Goal: Task Accomplishment & Management: Use online tool/utility

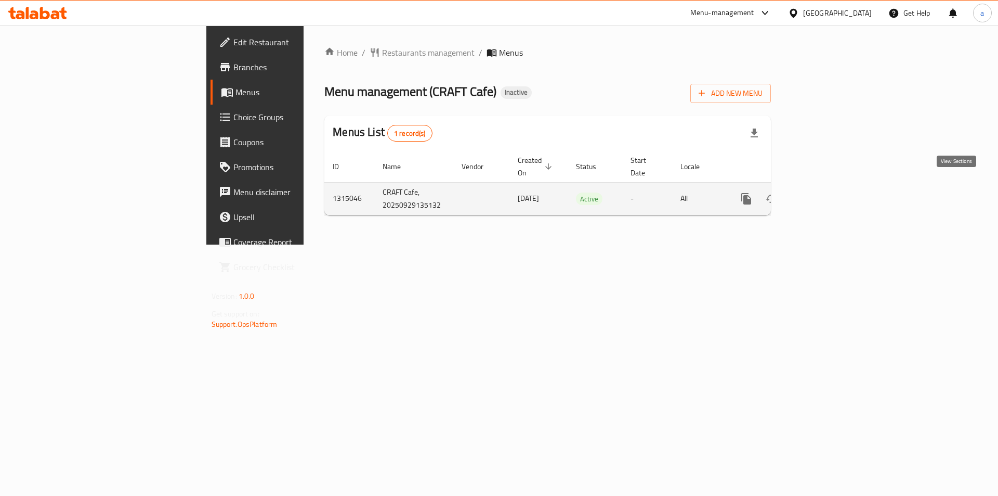
click at [834, 186] on link "enhanced table" at bounding box center [821, 198] width 25 height 25
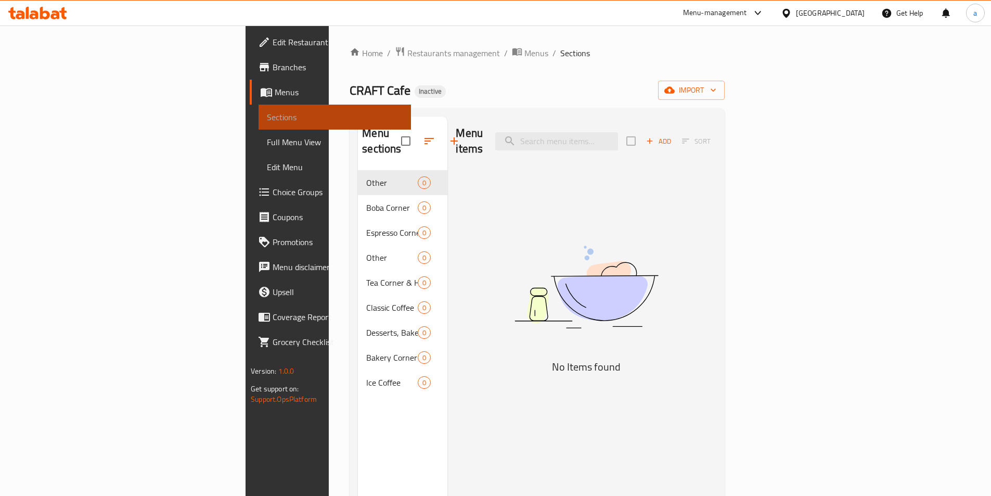
click at [258, 110] on link "Sections" at bounding box center [334, 117] width 152 height 25
click at [275, 95] on span "Menus" at bounding box center [339, 92] width 128 height 12
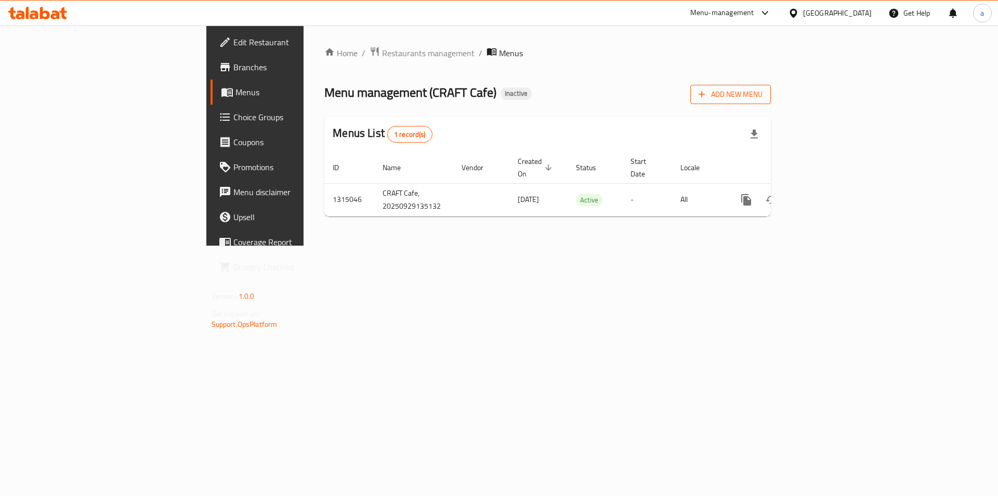
click at [763, 97] on span "Add New Menu" at bounding box center [731, 94] width 64 height 13
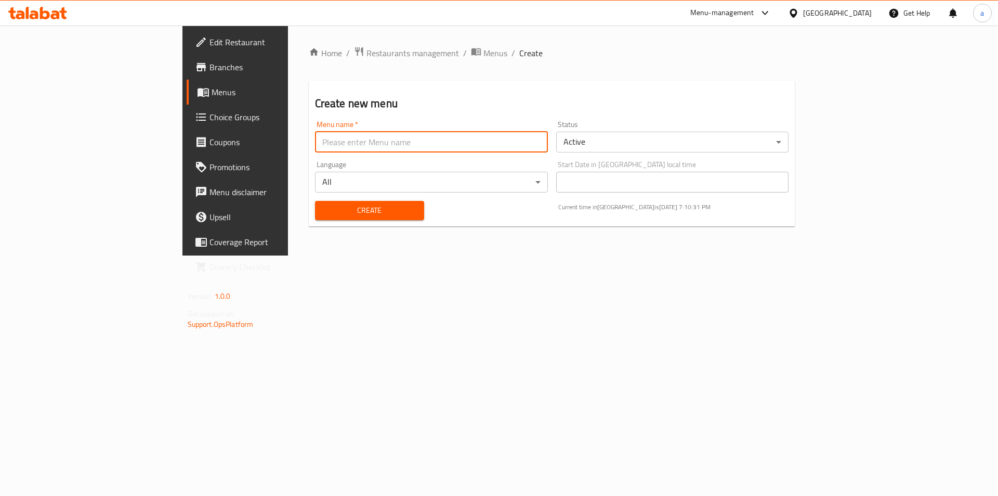
click at [490, 147] on input "text" at bounding box center [431, 142] width 233 height 21
type input "[DATE]"
click at [328, 211] on span "Create" at bounding box center [369, 210] width 93 height 13
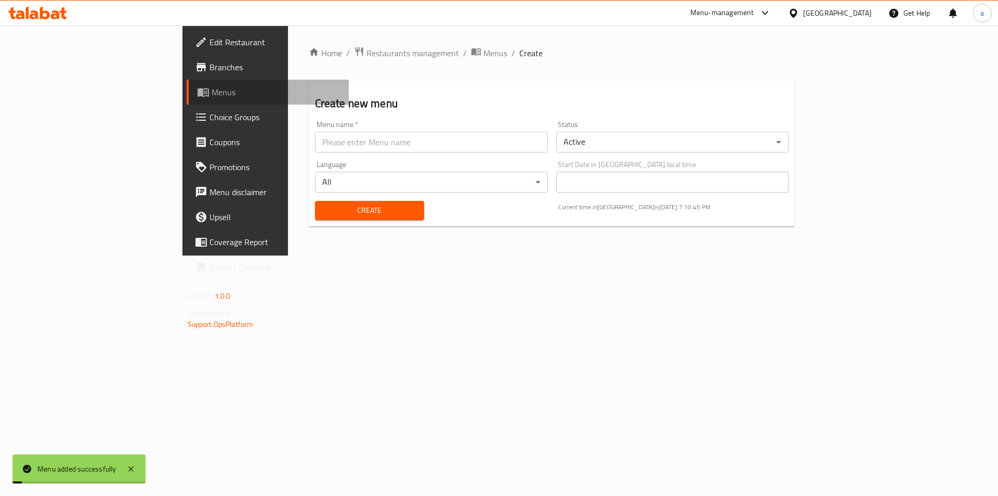
click at [212, 96] on span "Menus" at bounding box center [276, 92] width 129 height 12
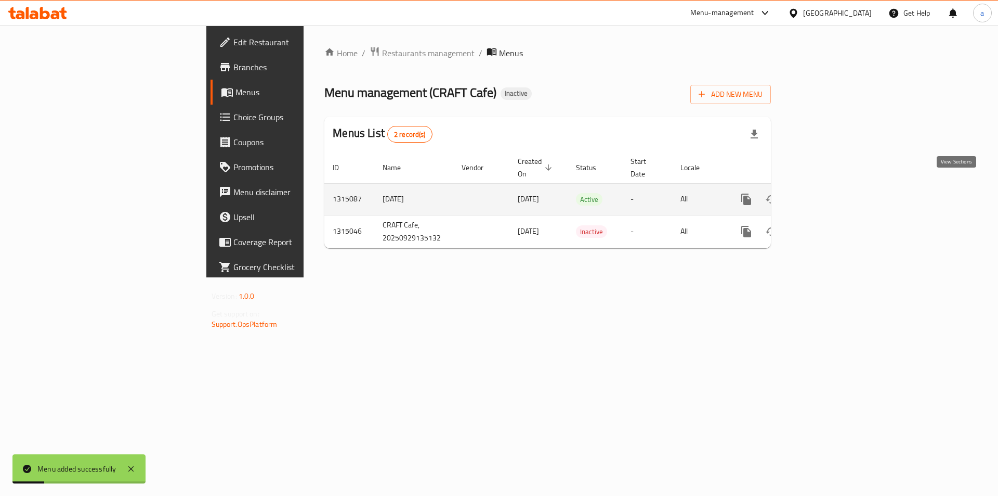
click at [834, 187] on link "enhanced table" at bounding box center [821, 199] width 25 height 25
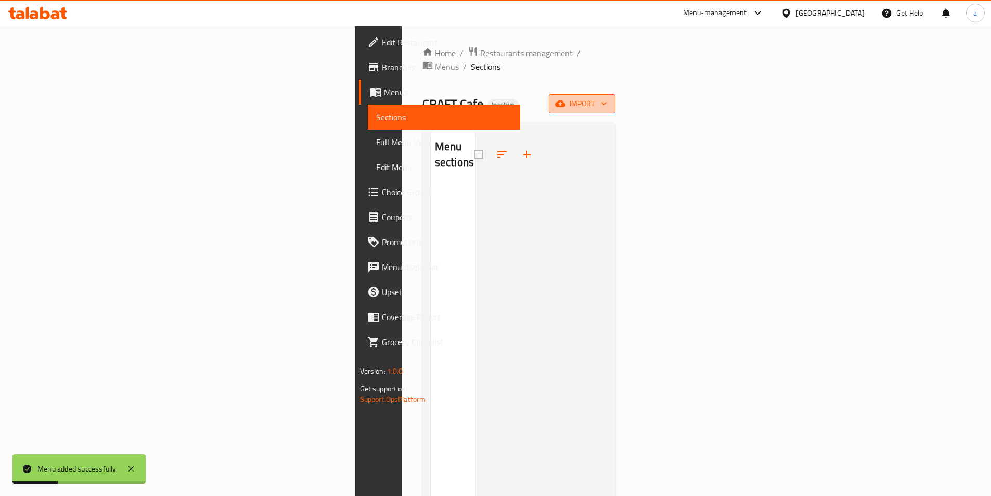
click at [607, 97] on span "import" at bounding box center [582, 103] width 50 height 13
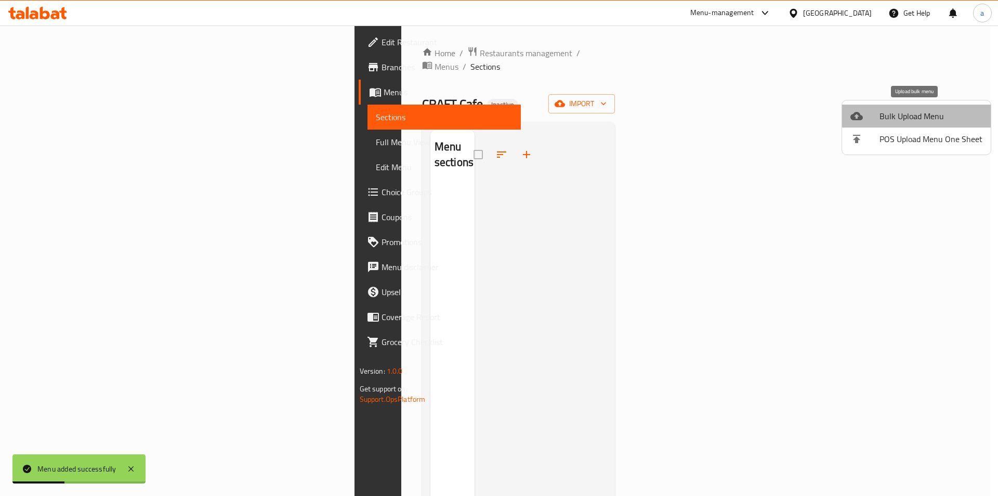
click at [917, 116] on span "Bulk Upload Menu" at bounding box center [931, 116] width 103 height 12
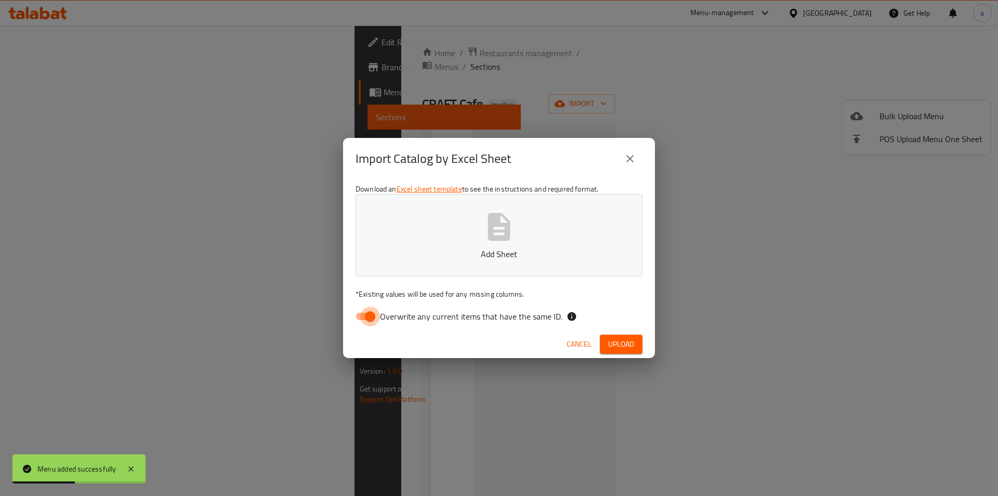
click at [370, 315] on input "Overwrite any current items that have the same ID." at bounding box center [370, 316] width 59 height 20
checkbox input "false"
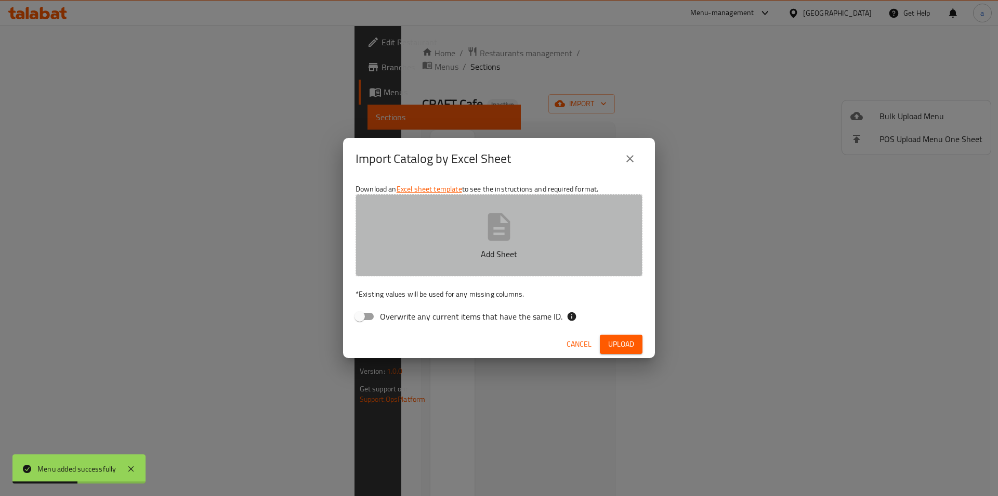
click at [460, 271] on button "Add Sheet" at bounding box center [499, 235] width 287 height 82
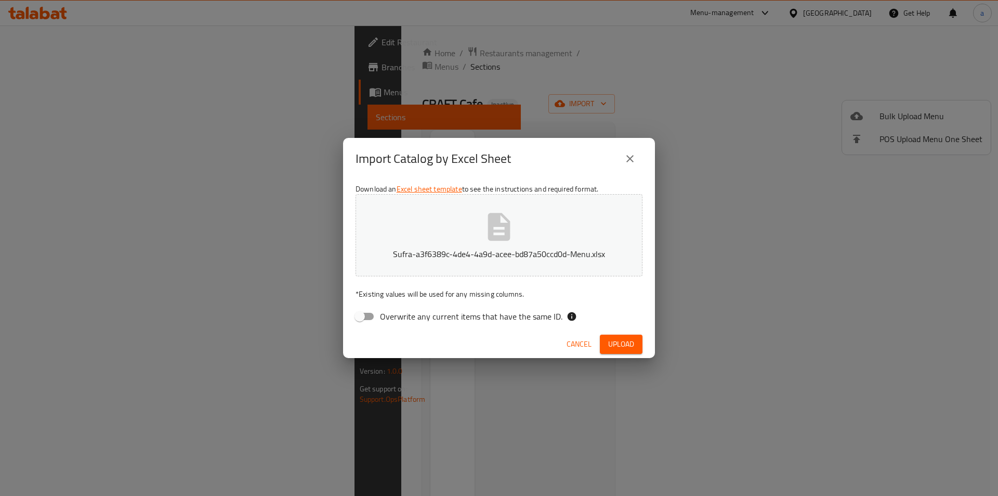
click at [638, 341] on button "Upload" at bounding box center [621, 343] width 43 height 19
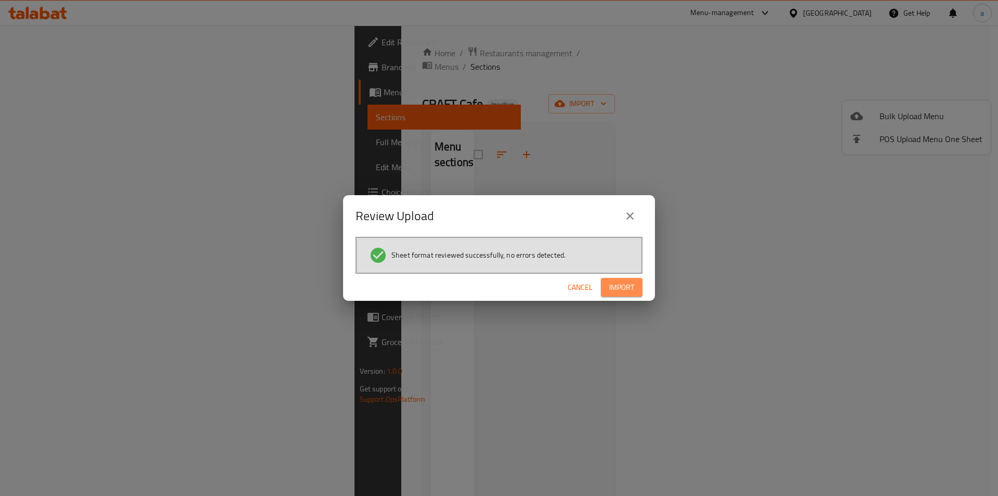
click at [627, 287] on span "Import" at bounding box center [621, 287] width 25 height 13
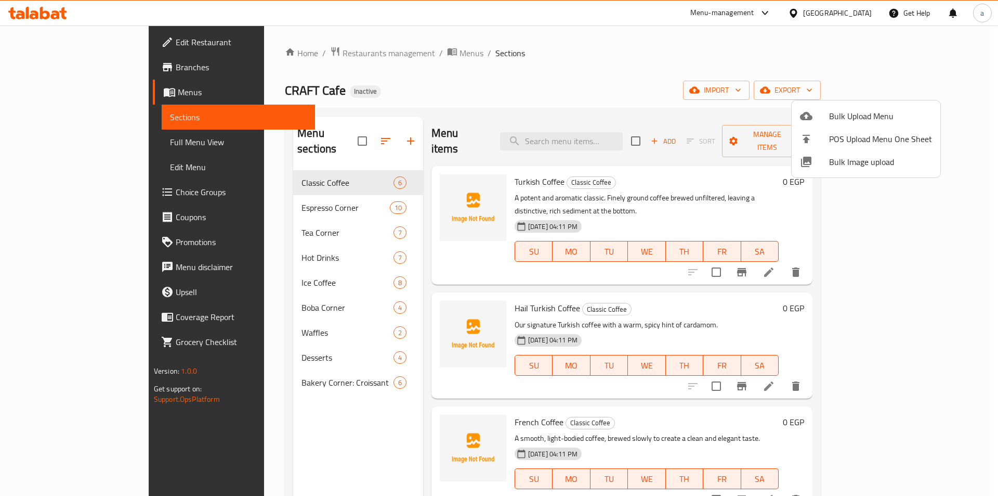
click at [64, 148] on div at bounding box center [499, 248] width 998 height 496
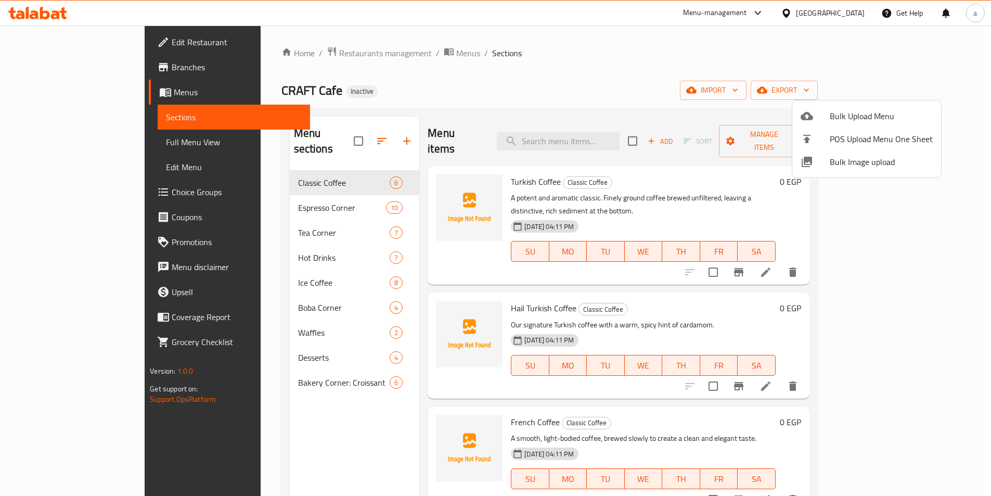
click at [166, 148] on span "Full Menu View" at bounding box center [234, 142] width 136 height 12
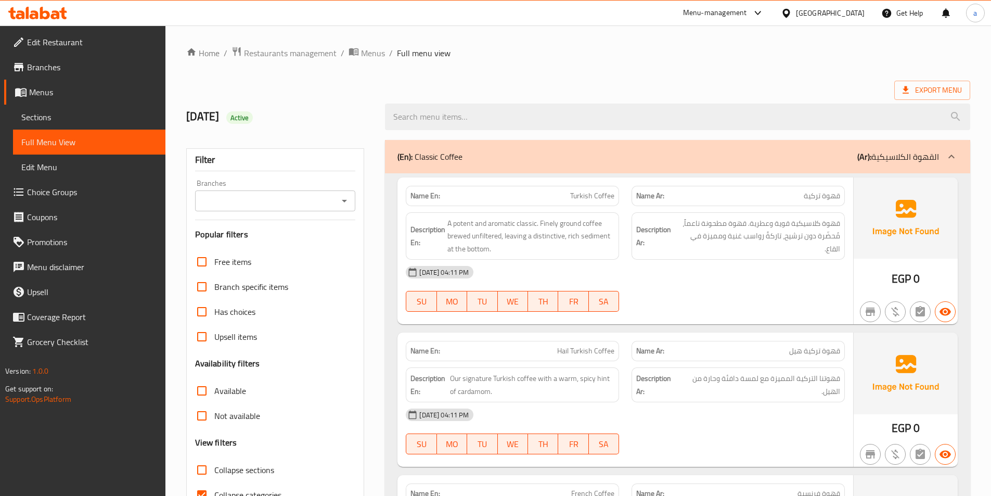
click at [225, 488] on span "Collapse categories" at bounding box center [247, 494] width 67 height 12
click at [214, 487] on input "Collapse categories" at bounding box center [201, 494] width 25 height 25
checkbox input "false"
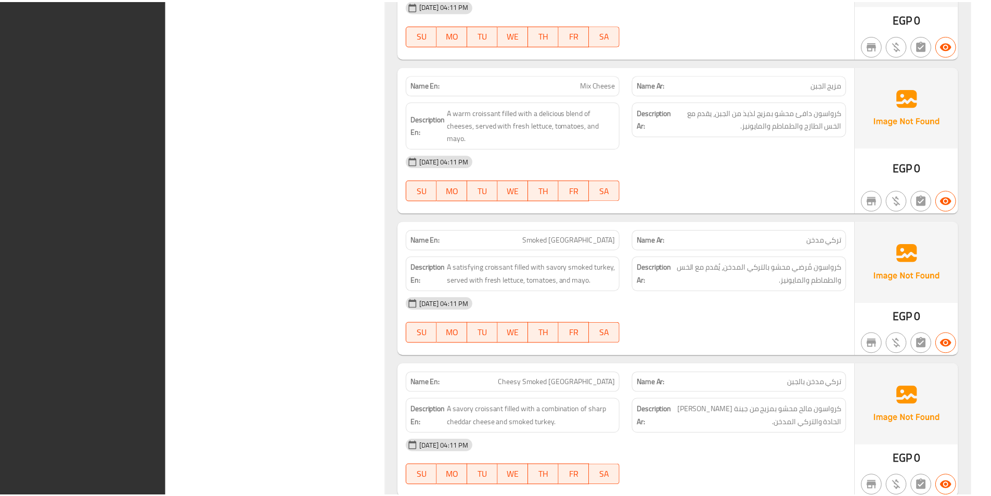
scroll to position [7854, 0]
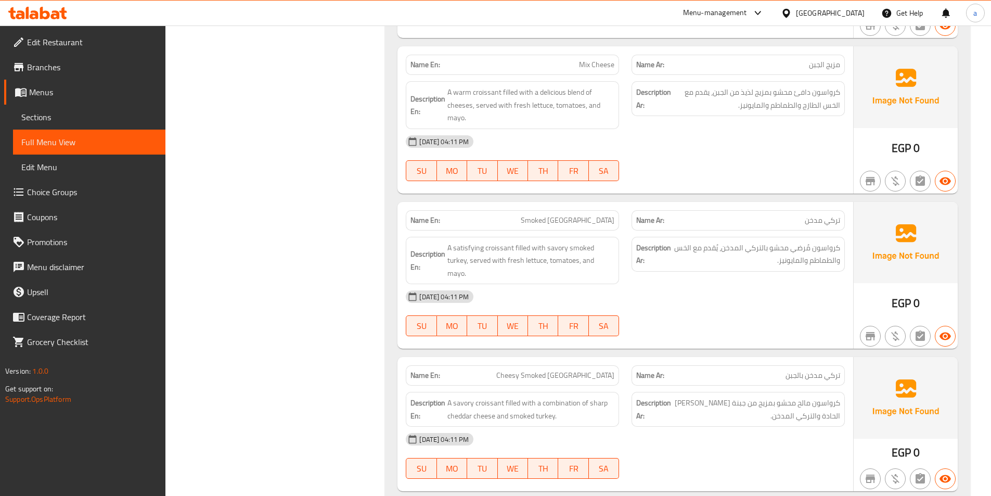
click at [71, 122] on span "Sections" at bounding box center [89, 117] width 136 height 12
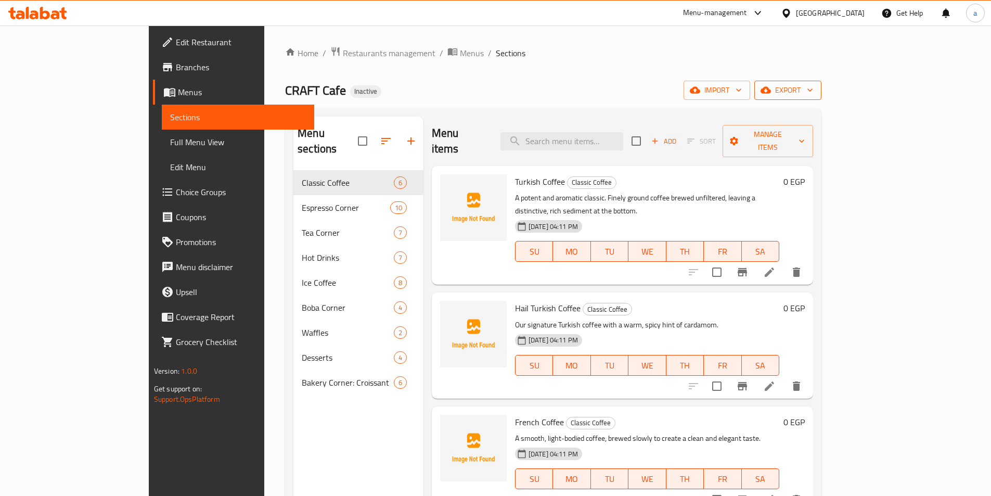
click at [771, 92] on icon "button" at bounding box center [765, 90] width 10 height 10
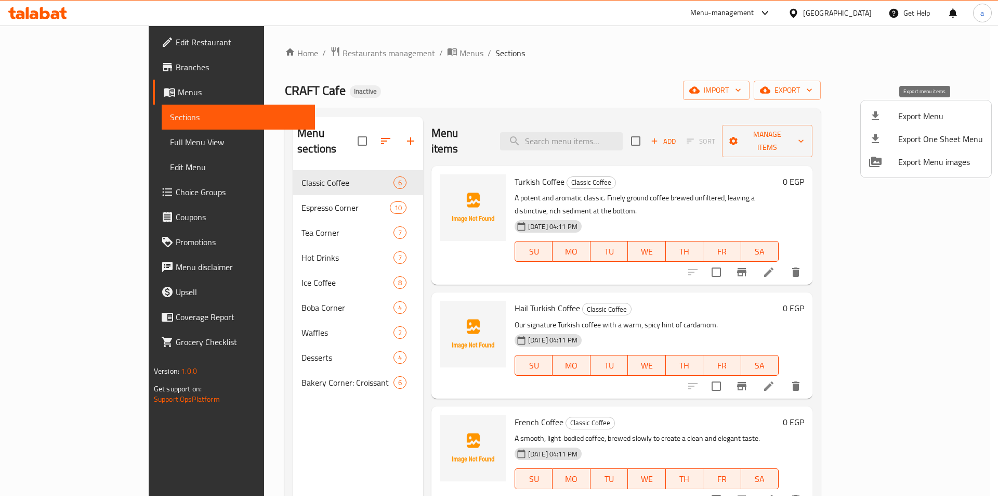
click at [912, 110] on span "Export Menu" at bounding box center [941, 116] width 85 height 12
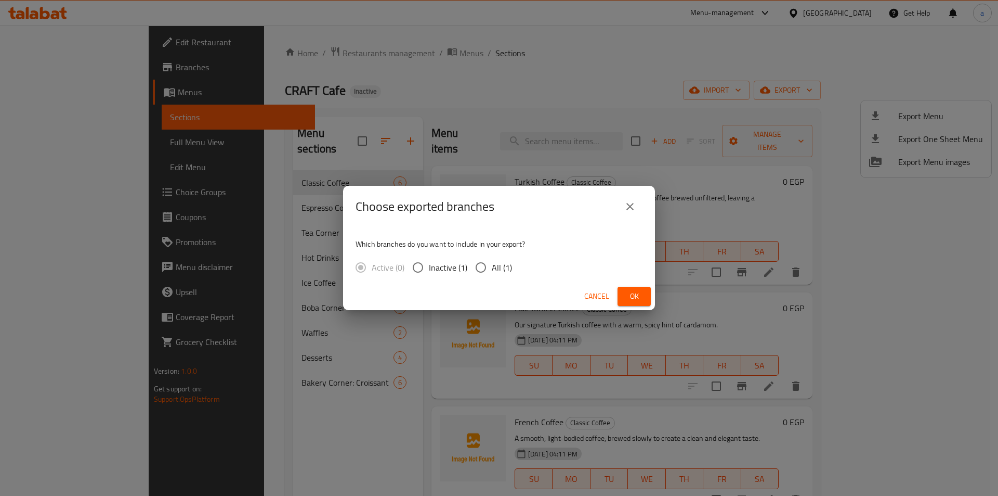
click at [499, 272] on span "All (1)" at bounding box center [502, 267] width 20 height 12
click at [492, 272] on input "All (1)" at bounding box center [481, 267] width 22 height 22
radio input "true"
click at [639, 289] on button "Ok" at bounding box center [634, 296] width 33 height 19
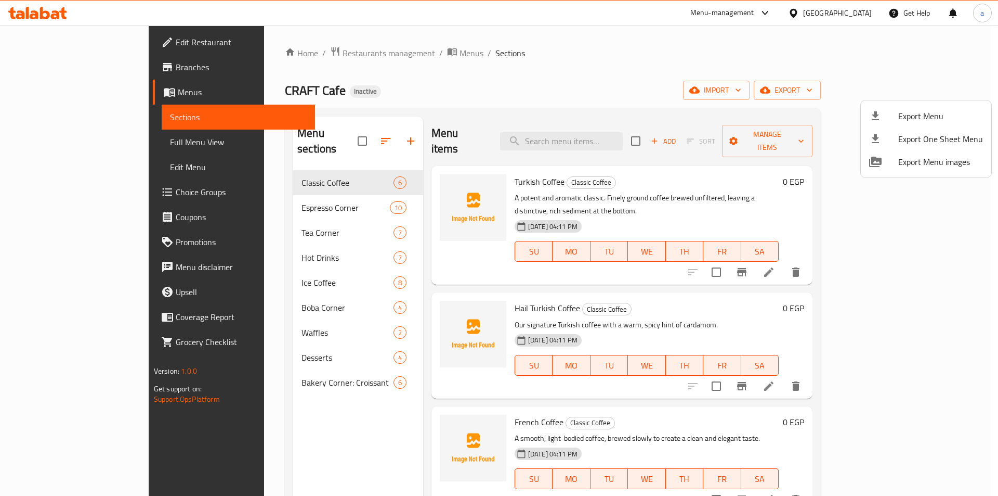
click at [735, 64] on div at bounding box center [499, 248] width 998 height 496
